Goal: Transaction & Acquisition: Purchase product/service

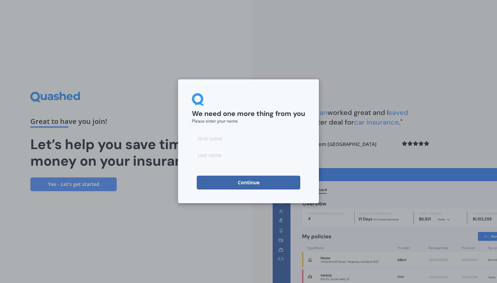
click at [232, 140] on input at bounding box center [248, 139] width 113 height 14
type input "[PERSON_NAME]"
click at [255, 184] on button "Continue" at bounding box center [249, 183] width 104 height 14
type input "[PERSON_NAME]"
click at [260, 187] on button "Continue" at bounding box center [249, 183] width 104 height 14
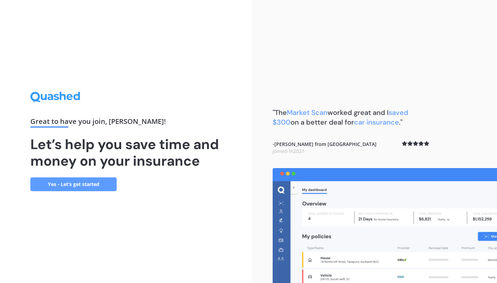
click at [98, 186] on link "Yes - Let’s get started" at bounding box center [73, 185] width 86 height 14
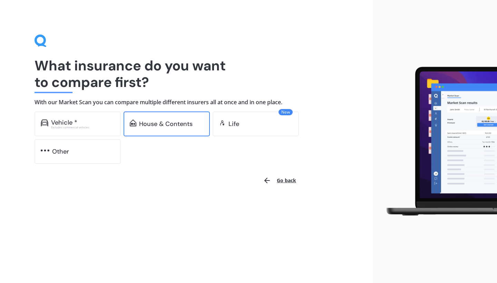
click at [157, 126] on div "House & Contents" at bounding box center [166, 124] width 54 height 7
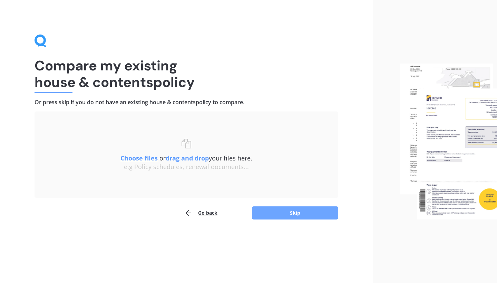
click at [270, 212] on button "Skip" at bounding box center [295, 213] width 86 height 13
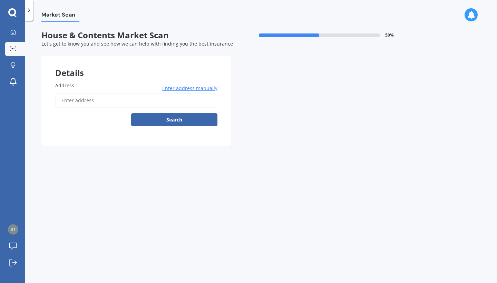
click at [86, 102] on input "Address" at bounding box center [136, 100] width 162 height 15
type input "[STREET_ADDRESS][PERSON_NAME]"
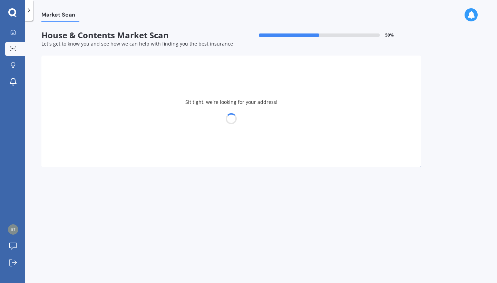
click at [101, 122] on div at bounding box center [231, 119] width 380 height 10
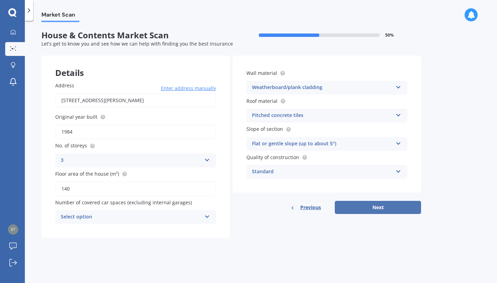
click at [400, 208] on button "Next" at bounding box center [378, 207] width 86 height 13
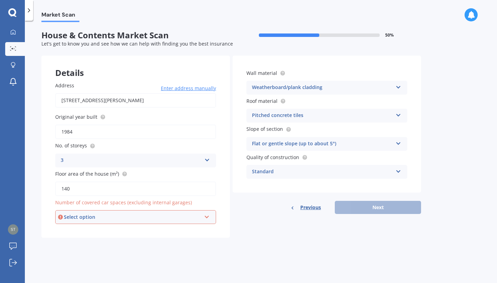
click at [207, 217] on icon at bounding box center [207, 215] width 6 height 5
click at [176, 144] on div "0" at bounding box center [136, 142] width 160 height 12
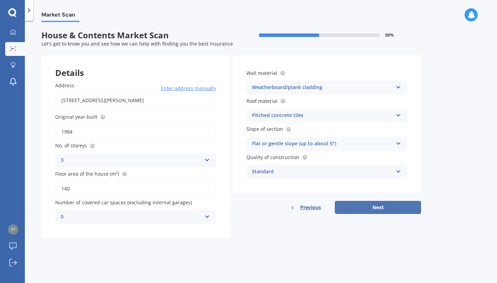
click at [381, 207] on button "Next" at bounding box center [378, 207] width 86 height 13
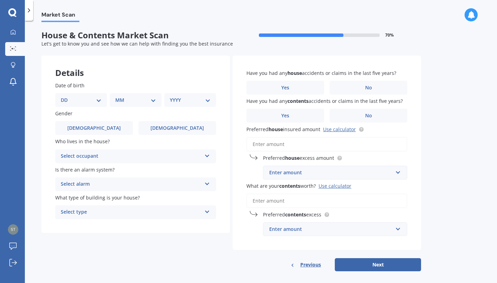
click at [97, 100] on select "DD 01 02 03 04 05 06 07 08 09 10 11 12 13 14 15 16 17 18 19 20 21 22 23 24 25 2…" at bounding box center [81, 100] width 41 height 8
select select "26"
click at [152, 99] on select "MM 01 02 03 04 05 06 07 08 09 10 11 12" at bounding box center [137, 100] width 38 height 8
select select "05"
click at [178, 102] on select "YYYY 2009 2008 2007 2006 2005 2004 2003 2002 2001 2000 1999 1998 1997 1996 1995…" at bounding box center [189, 100] width 38 height 8
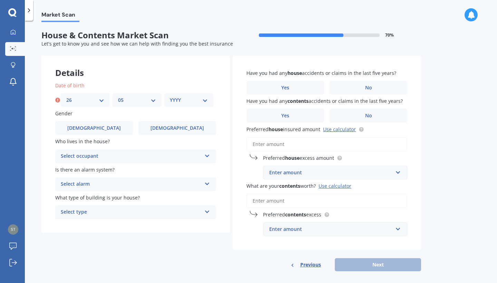
select select "1963"
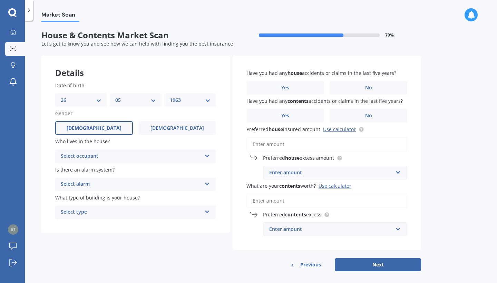
click at [117, 127] on label "[DEMOGRAPHIC_DATA]" at bounding box center [94, 128] width 78 height 14
click at [0, 0] on input "[DEMOGRAPHIC_DATA]" at bounding box center [0, 0] width 0 height 0
click at [208, 155] on icon at bounding box center [207, 154] width 6 height 5
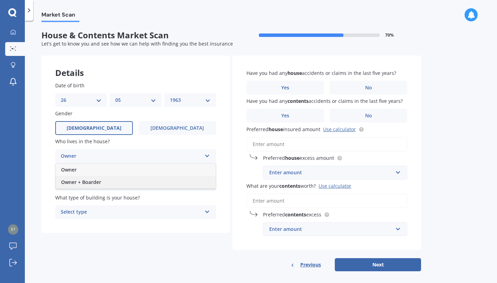
click at [187, 181] on div "Owner + Boarder" at bounding box center [136, 182] width 160 height 12
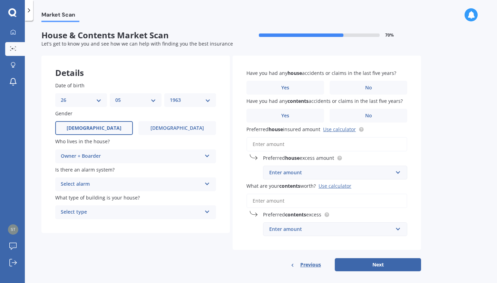
click at [208, 181] on icon at bounding box center [207, 182] width 6 height 5
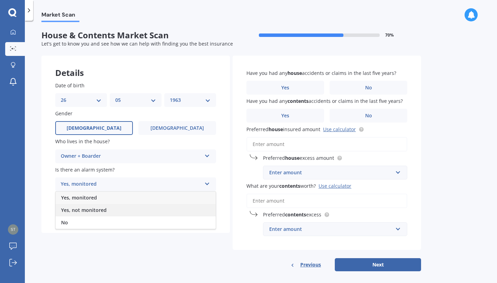
click at [184, 209] on div "Yes, not monitored" at bounding box center [136, 210] width 160 height 12
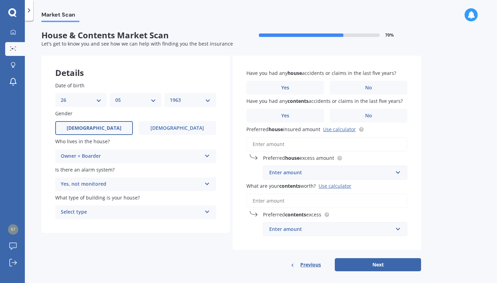
click at [210, 212] on div "Select type Freestanding Multi-unit (in a block of 6 or less) Multi-unit (in a …" at bounding box center [135, 213] width 161 height 14
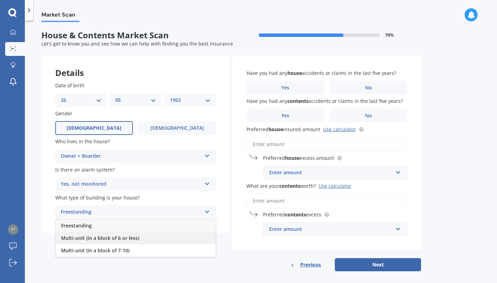
click at [181, 235] on div "Multi-unit (in a block of 6 or less)" at bounding box center [136, 238] width 160 height 12
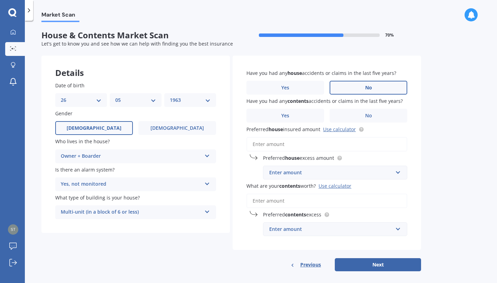
click at [373, 87] on label "No" at bounding box center [369, 88] width 78 height 14
click at [0, 0] on input "No" at bounding box center [0, 0] width 0 height 0
click at [373, 87] on label "No" at bounding box center [369, 88] width 78 height 14
click at [0, 0] on input "No" at bounding box center [0, 0] width 0 height 0
click at [372, 114] on span "No" at bounding box center [368, 116] width 7 height 6
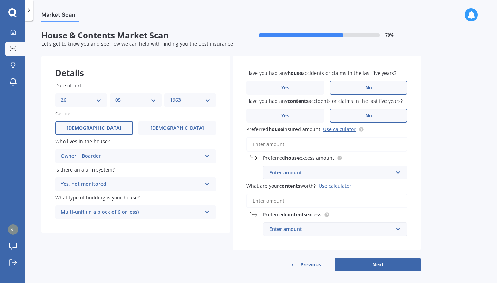
click at [0, 0] on input "No" at bounding box center [0, 0] width 0 height 0
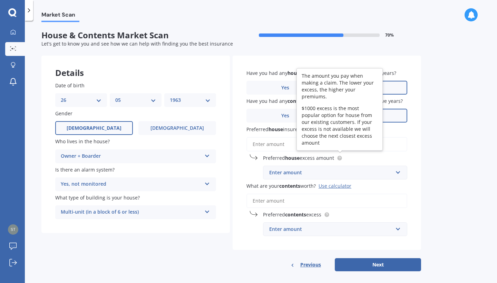
click at [285, 142] on input "Preferred house insured amount Use calculator" at bounding box center [327, 144] width 161 height 15
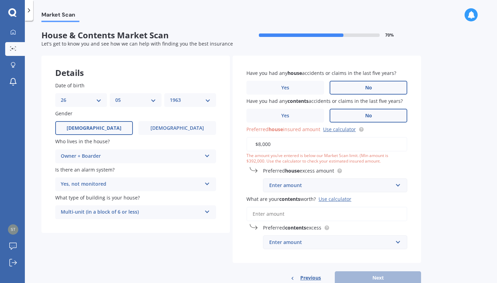
type input "$80,000"
click at [397, 184] on input "text" at bounding box center [333, 185] width 138 height 13
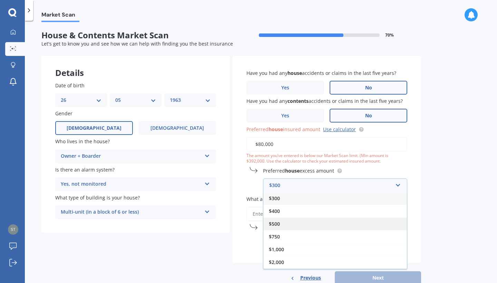
click at [378, 224] on div "$500" at bounding box center [336, 224] width 144 height 13
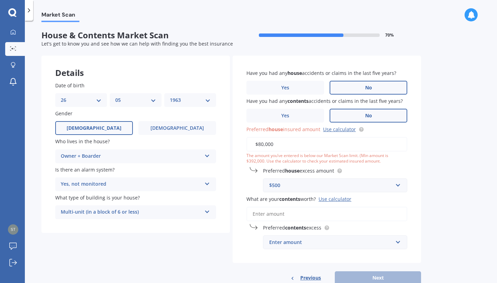
drag, startPoint x: 278, startPoint y: 143, endPoint x: 268, endPoint y: 140, distance: 10.7
click at [249, 141] on input "$80,000" at bounding box center [327, 144] width 161 height 15
type input "$690,000"
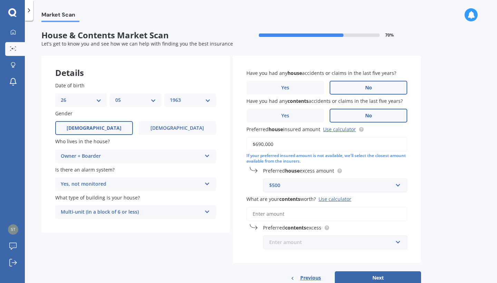
click at [399, 242] on input "text" at bounding box center [333, 242] width 138 height 13
type input "80,ooo"
click at [462, 207] on div "Market Scan House & Contents Market Scan 70 % Let's get to know you and see how…" at bounding box center [261, 153] width 472 height 262
click at [401, 238] on input "text" at bounding box center [333, 242] width 138 height 13
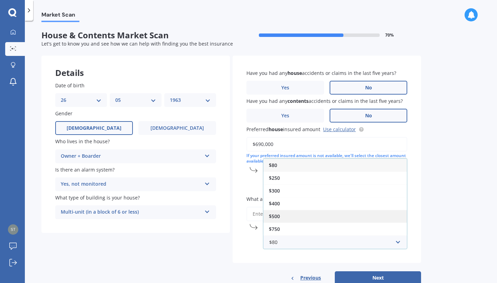
click at [367, 216] on div "$500" at bounding box center [336, 216] width 144 height 13
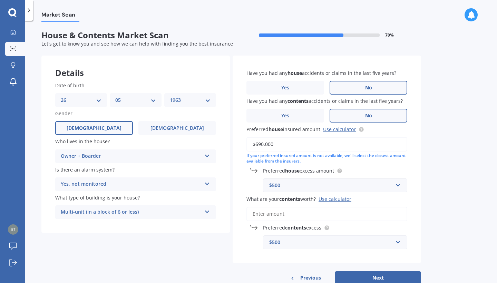
click at [280, 211] on input "What are your contents worth? Use calculator" at bounding box center [327, 214] width 161 height 15
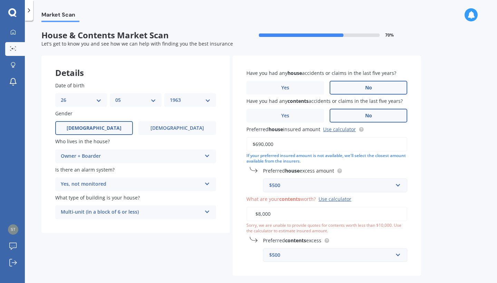
type input "$80,000"
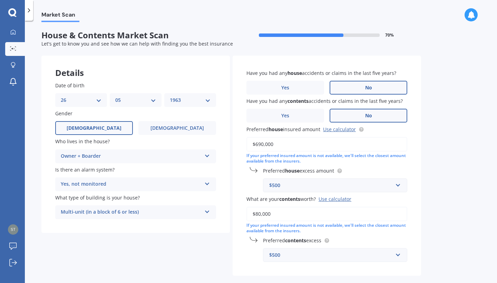
scroll to position [30, 0]
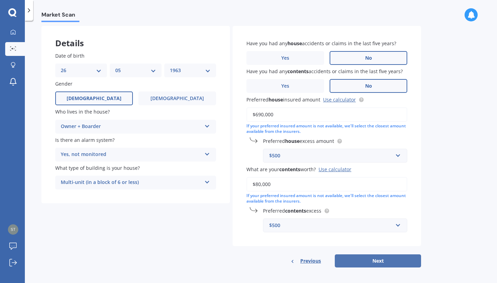
click at [381, 257] on button "Next" at bounding box center [378, 261] width 86 height 13
select select "26"
select select "05"
select select "1963"
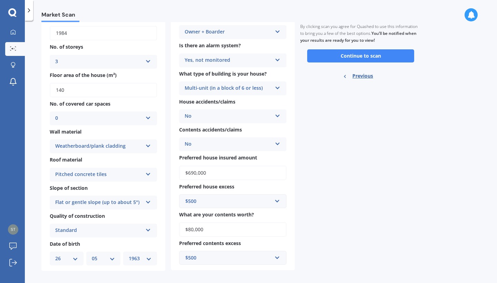
scroll to position [70, 0]
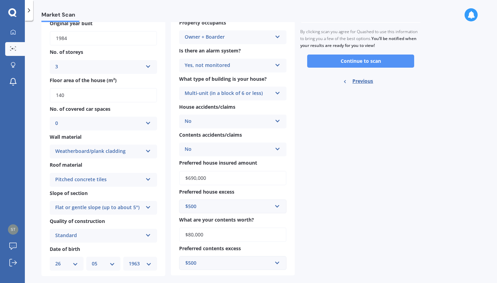
click at [380, 58] on button "Continue to scan" at bounding box center [360, 61] width 107 height 13
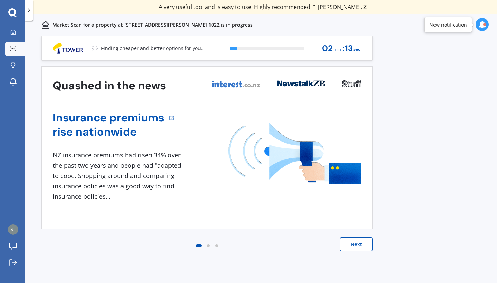
click at [357, 245] on button "Next" at bounding box center [356, 245] width 33 height 14
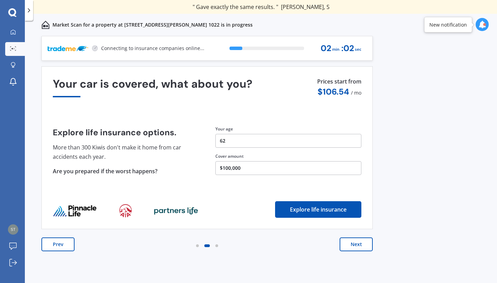
click at [357, 245] on button "Next" at bounding box center [356, 245] width 33 height 14
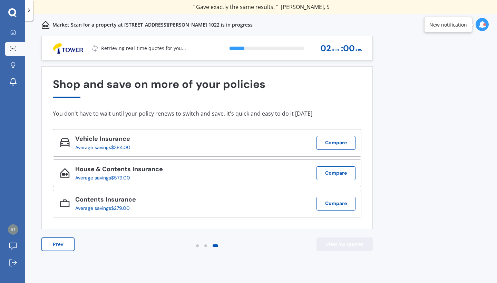
click at [357, 245] on button "View my quotes" at bounding box center [345, 245] width 56 height 14
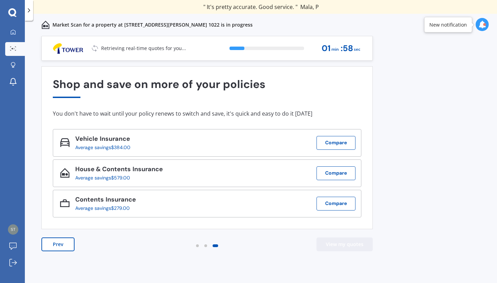
click at [357, 245] on button "View my quotes" at bounding box center [345, 245] width 56 height 14
drag, startPoint x: 497, startPoint y: 76, endPoint x: 497, endPoint y: 184, distance: 107.8
click at [497, 184] on div "Previous 60,000+ Kiwis have signed up to shop and save on insurance with us " H…" at bounding box center [261, 167] width 472 height 262
click at [342, 246] on button "View my quotes" at bounding box center [345, 245] width 56 height 14
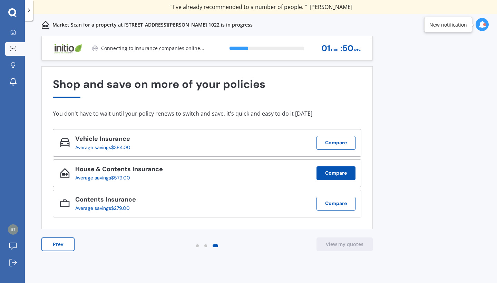
click at [338, 170] on button "Compare" at bounding box center [336, 173] width 39 height 14
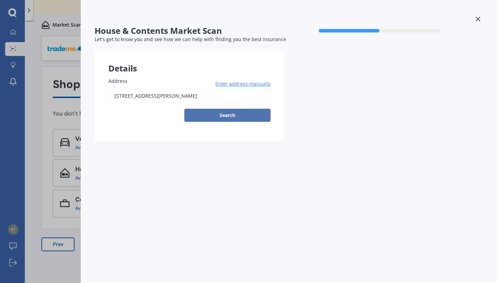
click at [230, 116] on button "Search" at bounding box center [227, 115] width 86 height 13
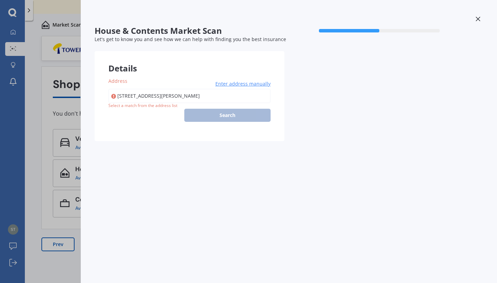
click at [230, 116] on div "[STREET_ADDRESS][PERSON_NAME] Enter address manually Search" at bounding box center [189, 105] width 162 height 33
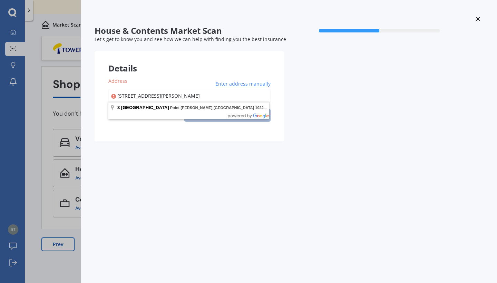
click at [230, 116] on body "We are experiencing high volume of Market Scans . Just a heads up we will have …" at bounding box center [248, 141] width 497 height 283
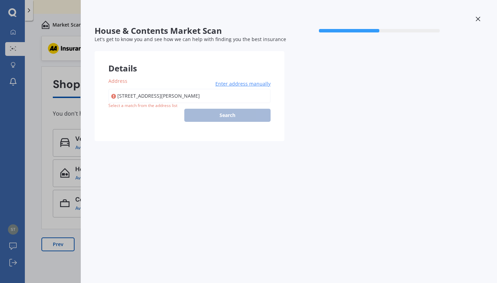
click at [30, 206] on div "House & Contents Market Scan 50 % Let's get to know you and see how we can help…" at bounding box center [248, 141] width 497 height 283
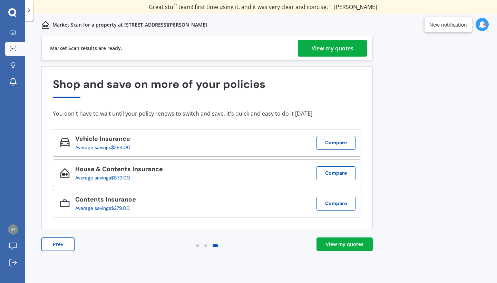
click at [333, 50] on div "View my quotes" at bounding box center [333, 48] width 42 height 17
